Goal: Obtain resource: Download file/media

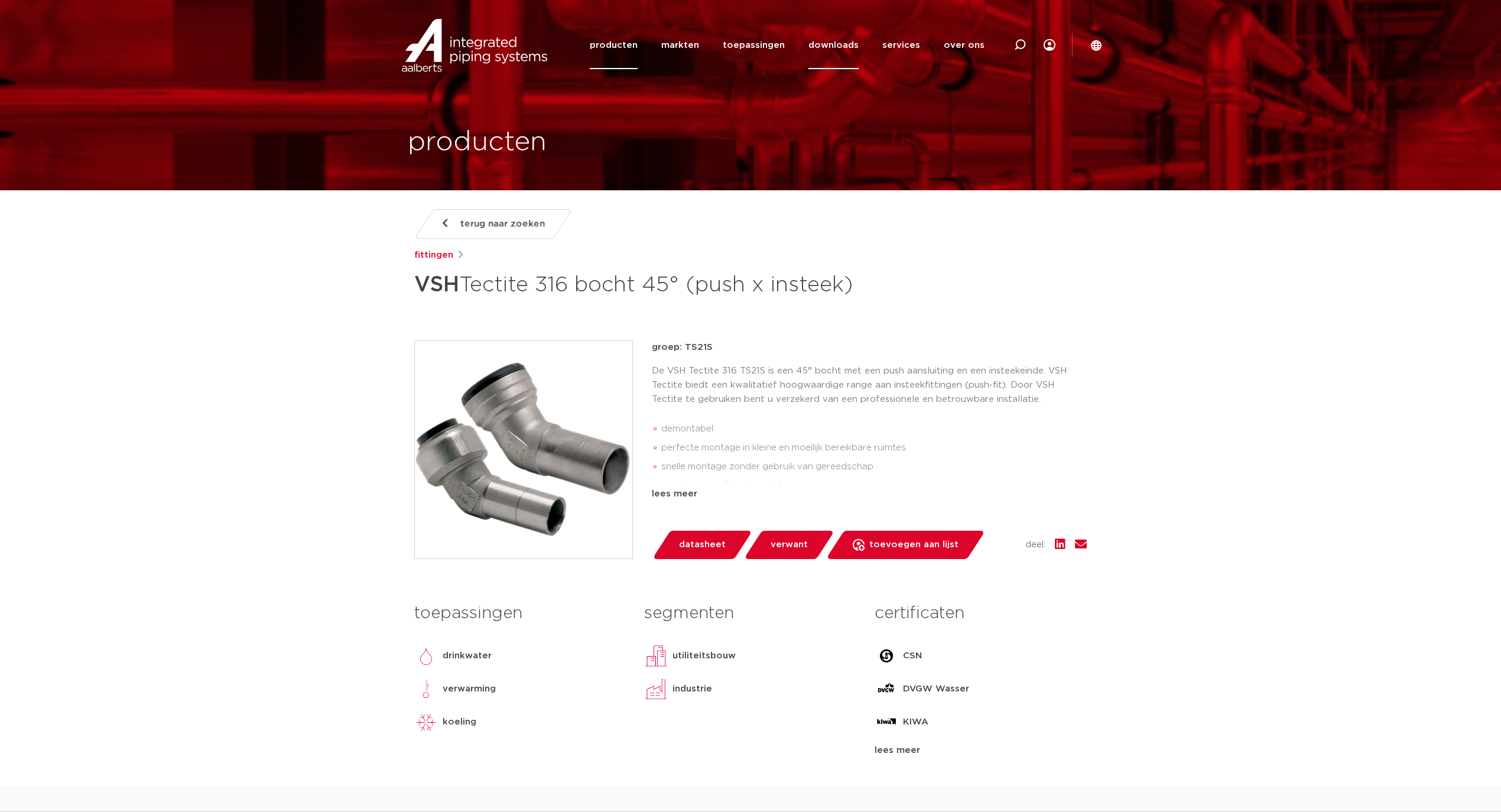
click at [851, 46] on link "downloads" at bounding box center [833, 45] width 50 height 48
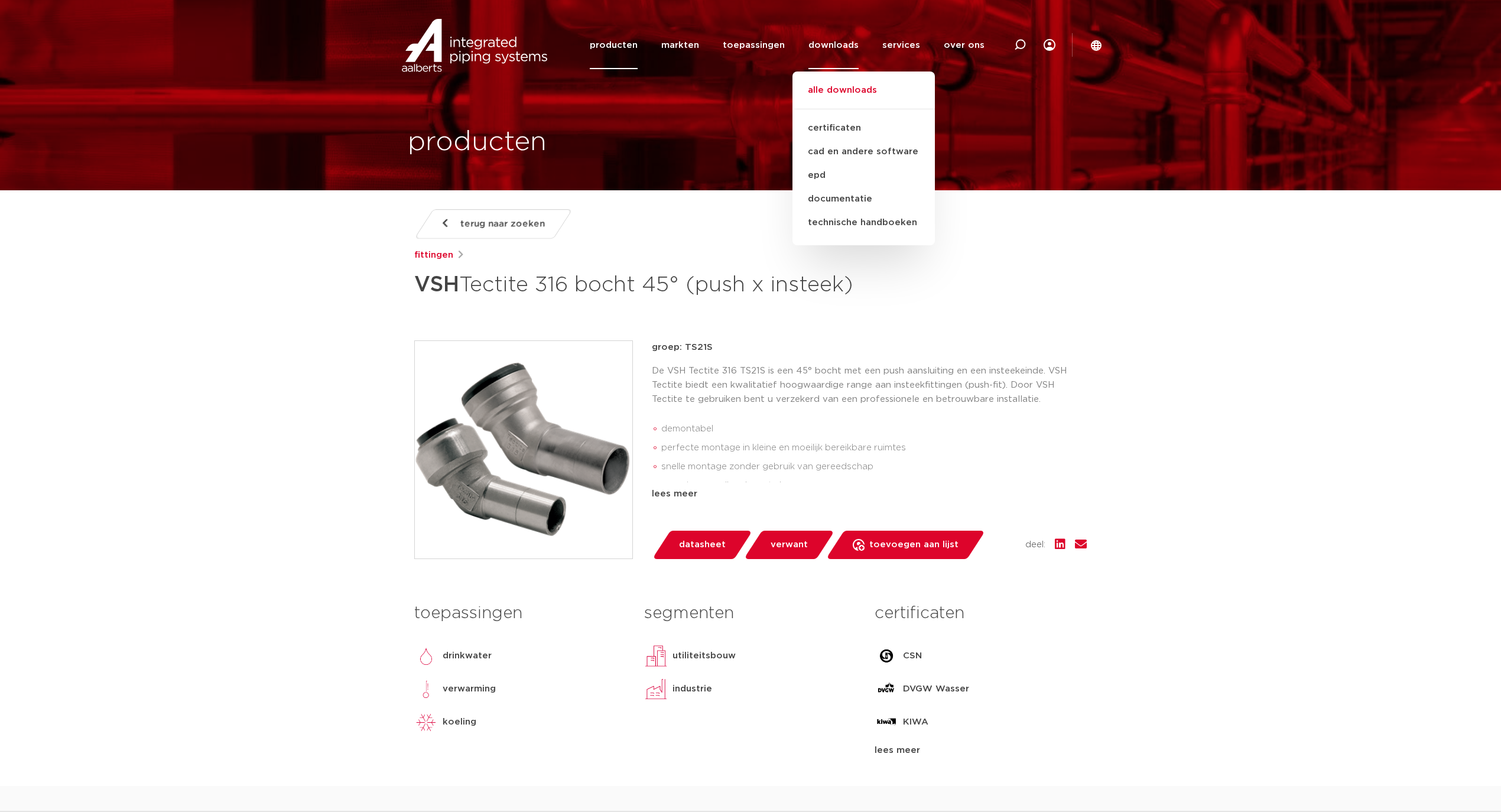
click at [842, 84] on link "alle downloads" at bounding box center [863, 96] width 142 height 26
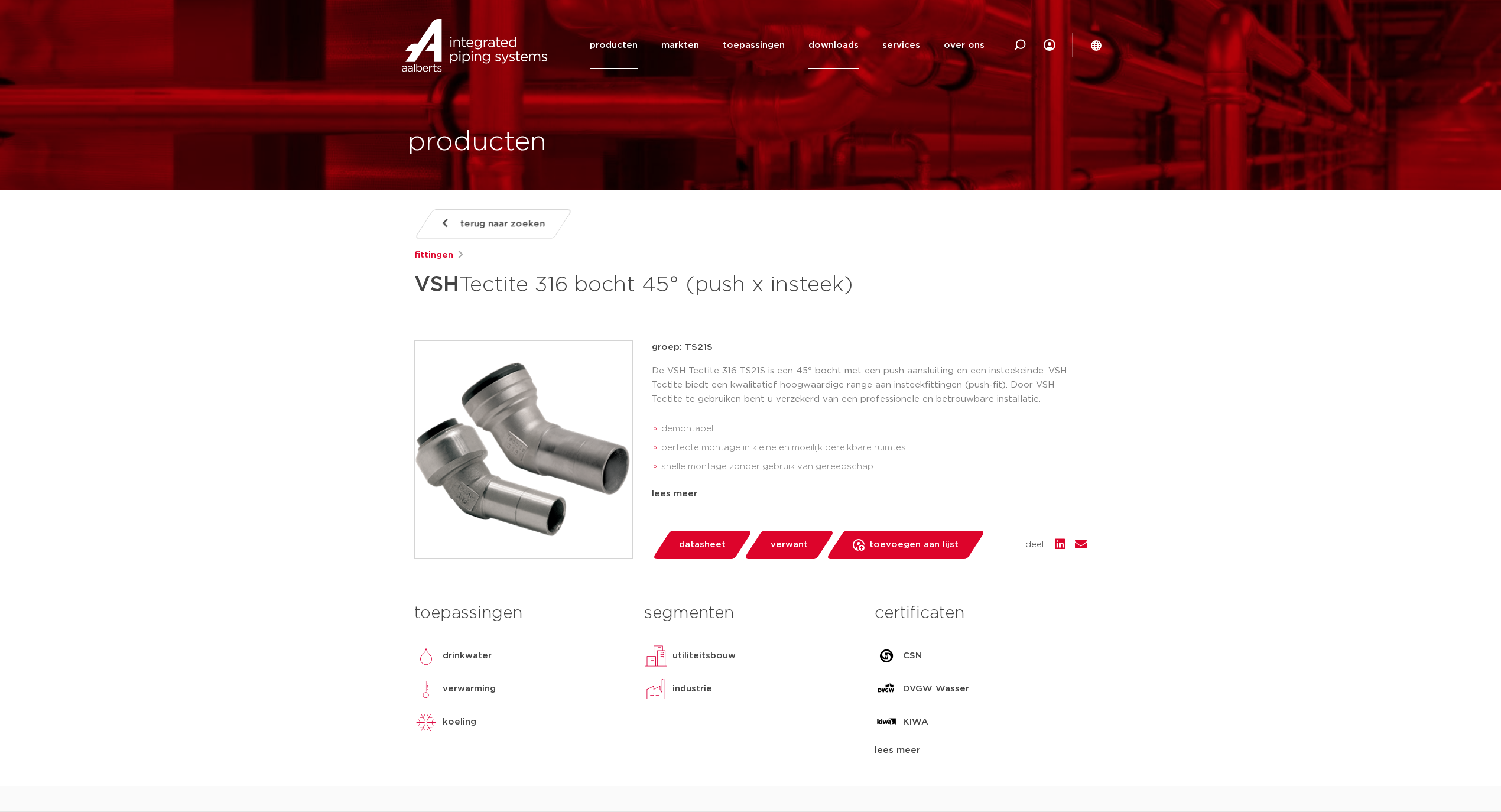
click at [828, 47] on link "downloads" at bounding box center [833, 45] width 50 height 48
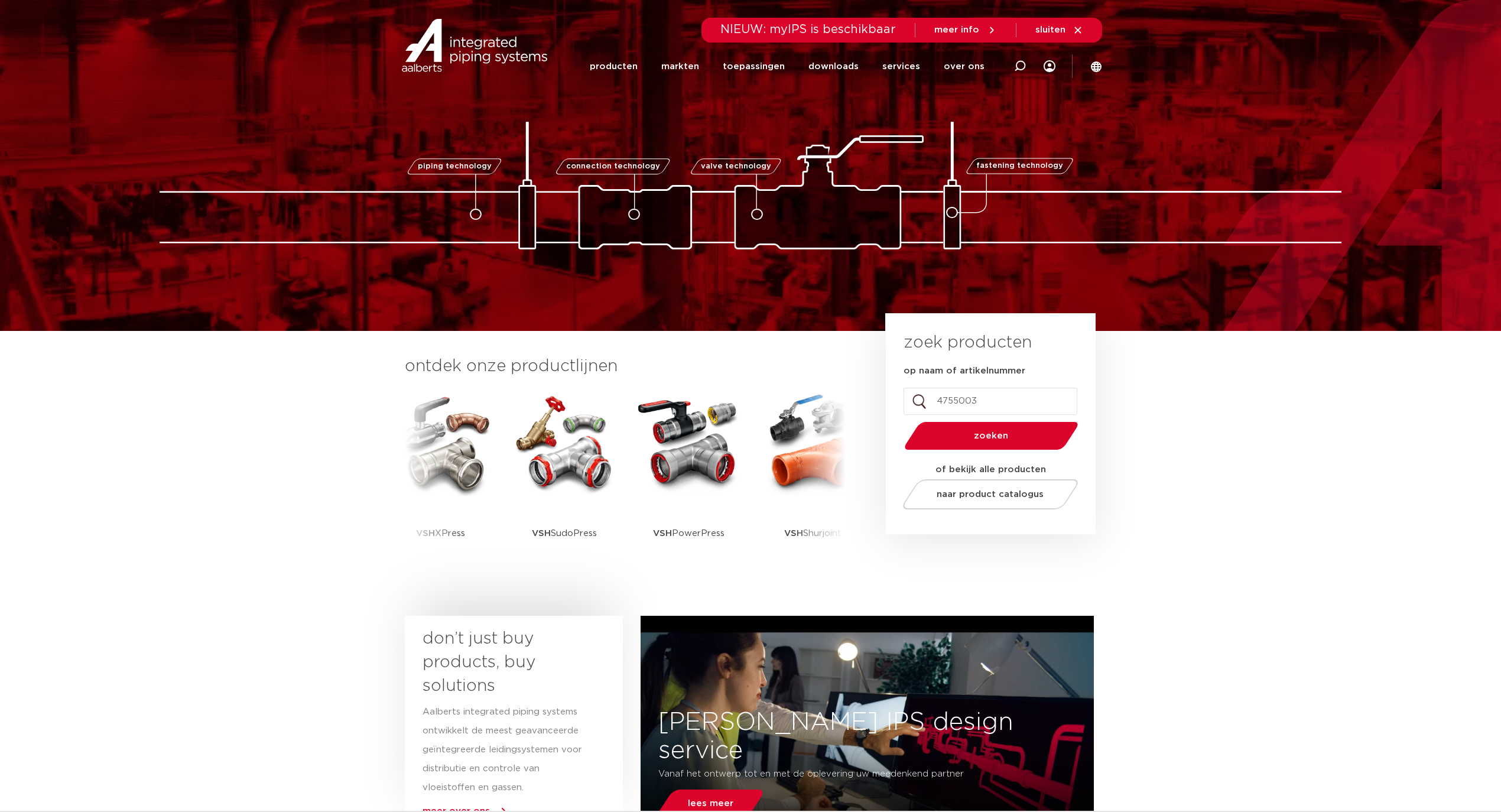
click at [828, 62] on link "downloads" at bounding box center [833, 66] width 50 height 48
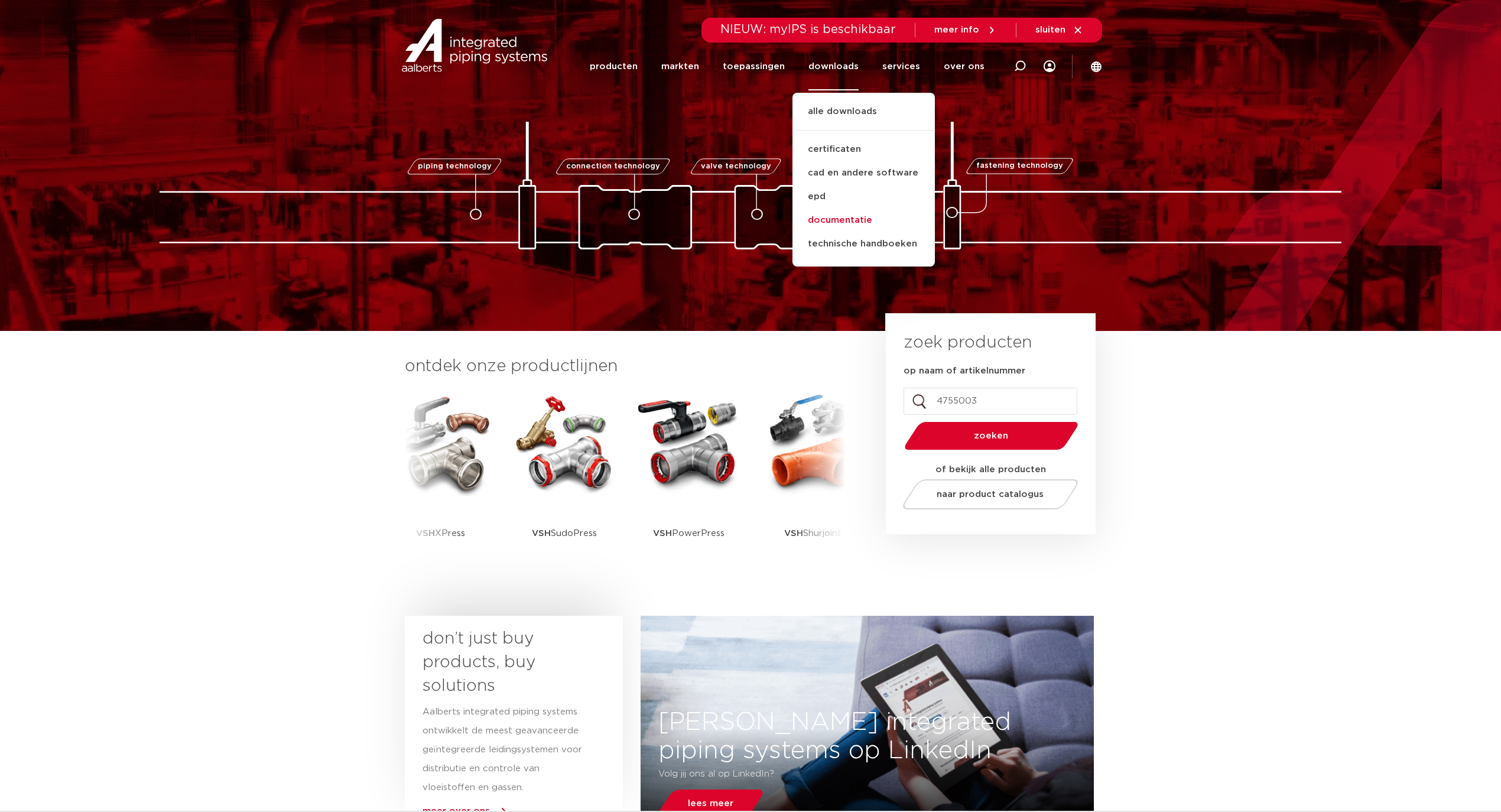
click at [823, 225] on link "documentatie" at bounding box center [863, 220] width 142 height 24
